Goal: Information Seeking & Learning: Learn about a topic

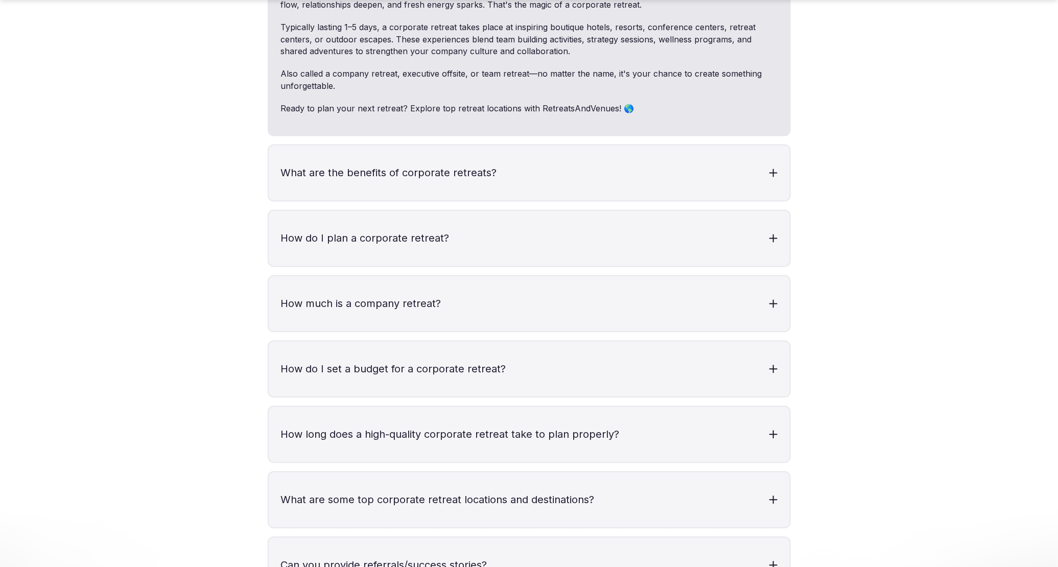
scroll to position [4131, 0]
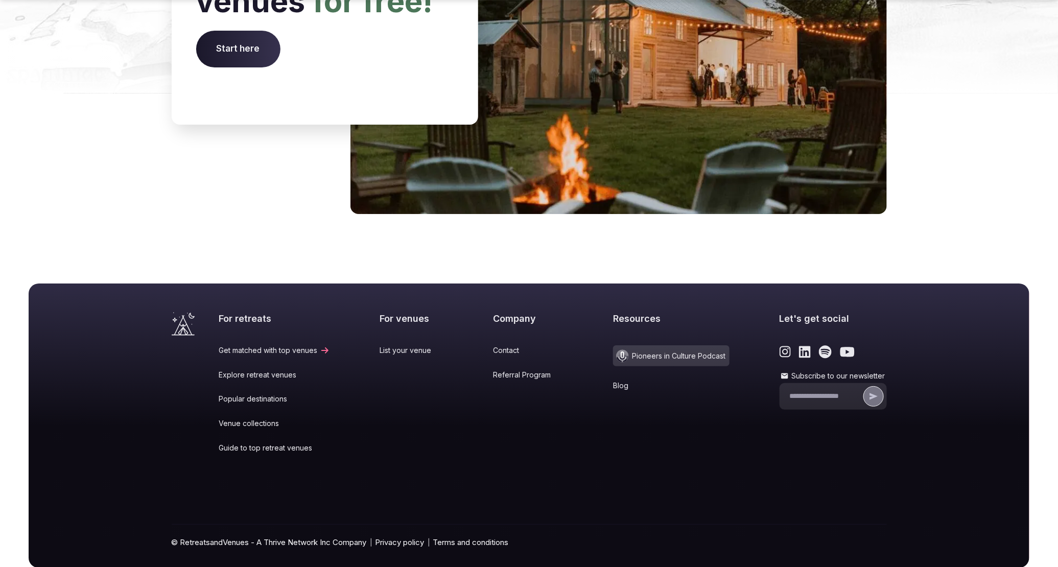
click at [630, 382] on icon at bounding box center [635, 386] width 10 height 8
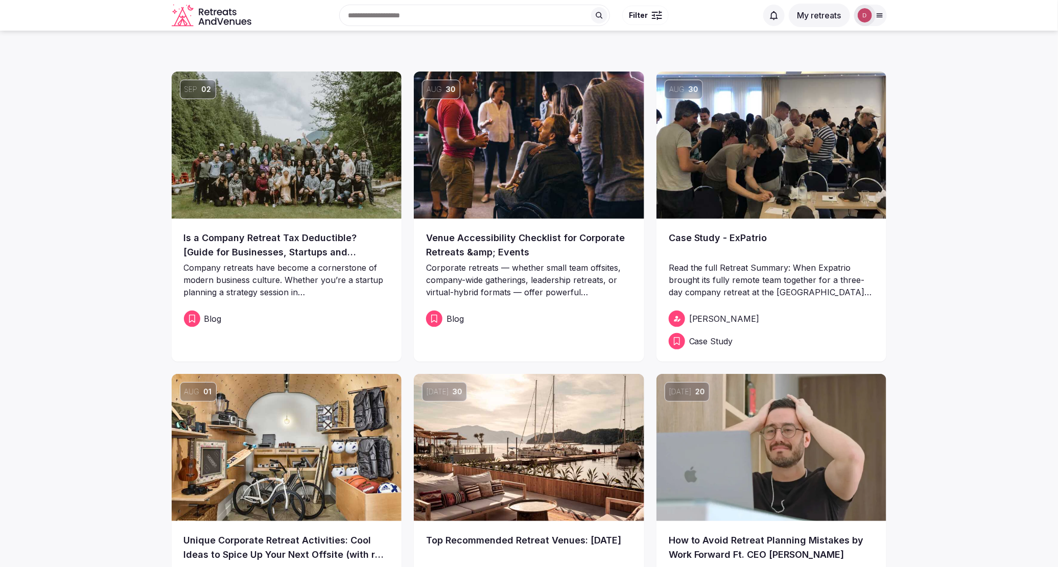
click at [781, 182] on img at bounding box center [771, 144] width 230 height 147
